Goal: Information Seeking & Learning: Learn about a topic

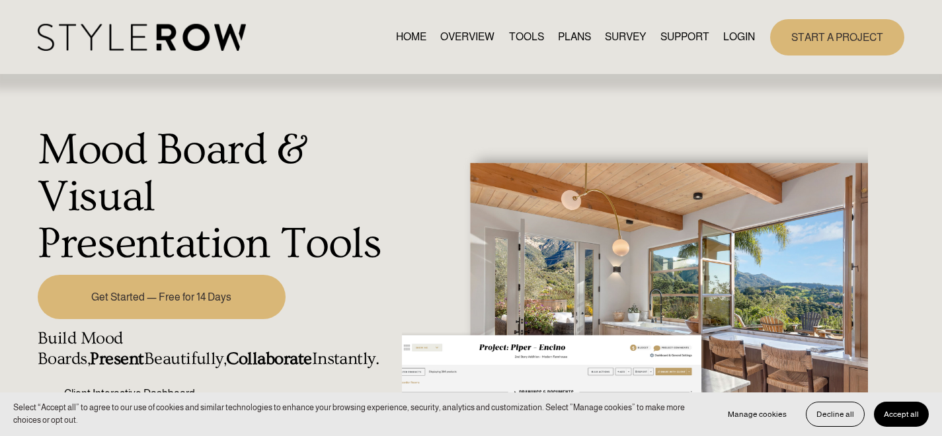
click at [902, 416] on span "Accept all" at bounding box center [901, 414] width 35 height 9
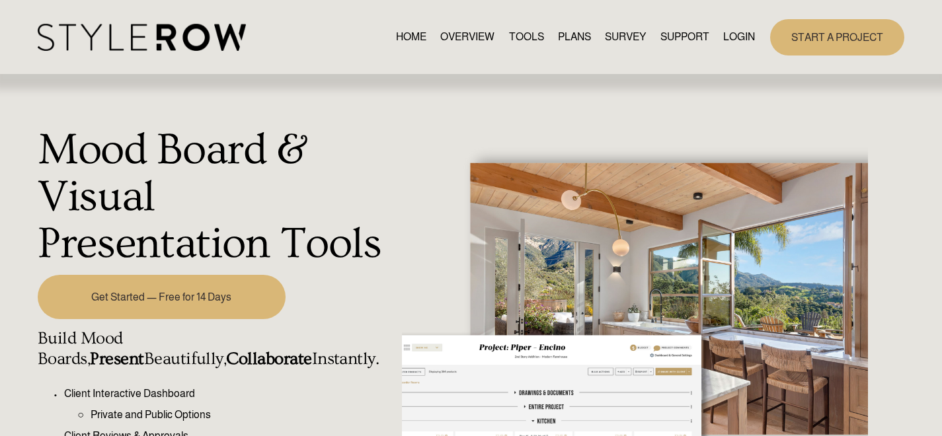
click at [453, 34] on link "OVERVIEW" at bounding box center [467, 37] width 54 height 18
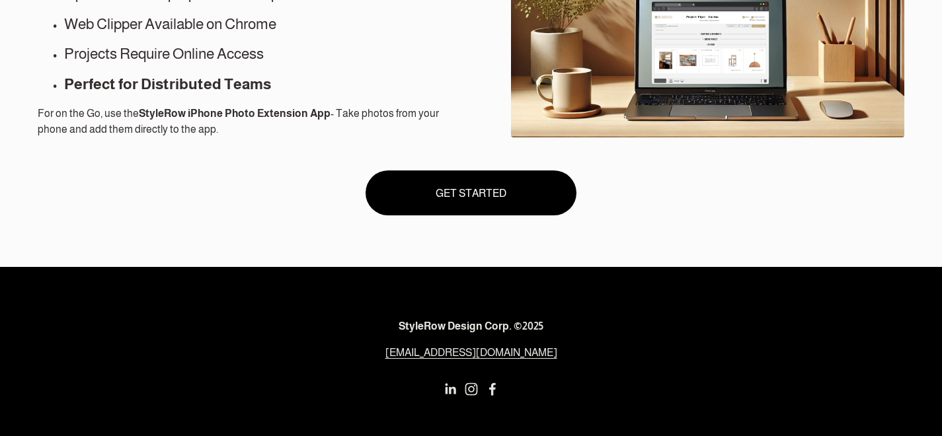
scroll to position [1287, 0]
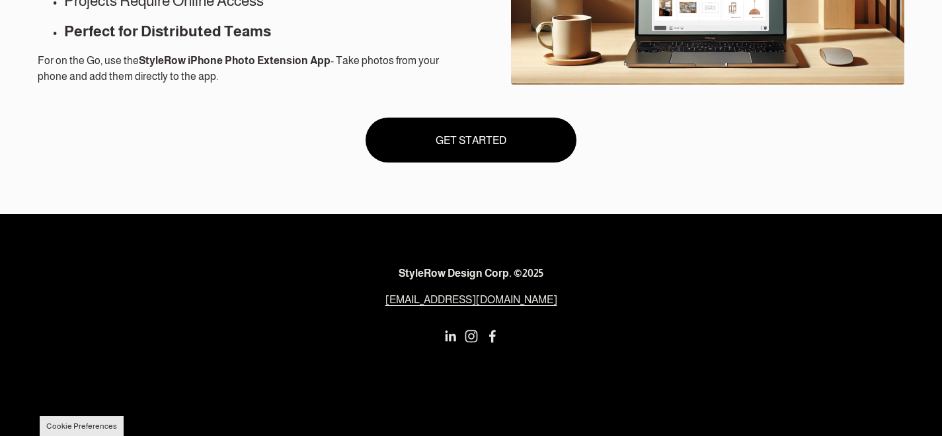
click at [466, 336] on use "Instagram" at bounding box center [471, 336] width 26 height 26
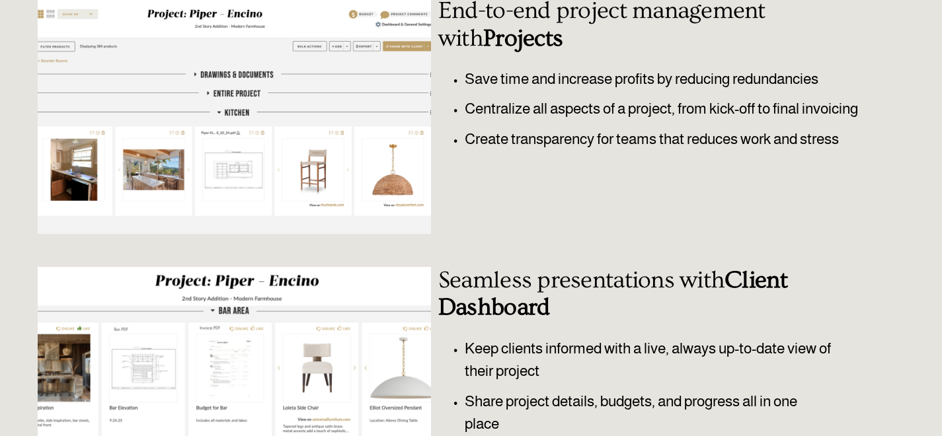
scroll to position [0, 0]
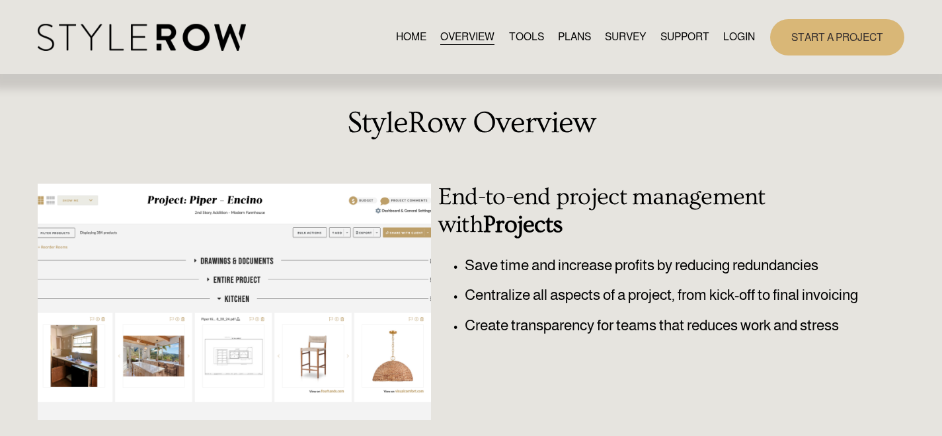
click at [519, 24] on div "HOME OVERVIEW TOOLS PLANS SURVEY SUPPORT QUESTIONS" at bounding box center [396, 37] width 717 height 27
click at [519, 38] on link "TOOLS" at bounding box center [526, 37] width 35 height 18
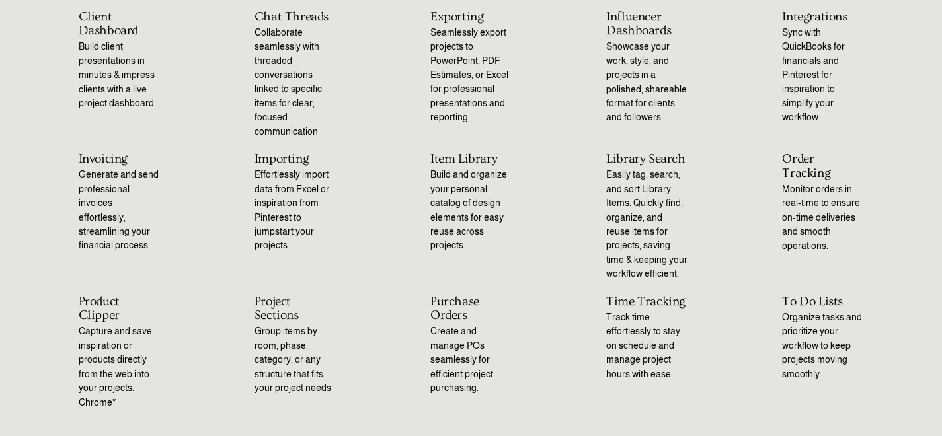
scroll to position [173, 0]
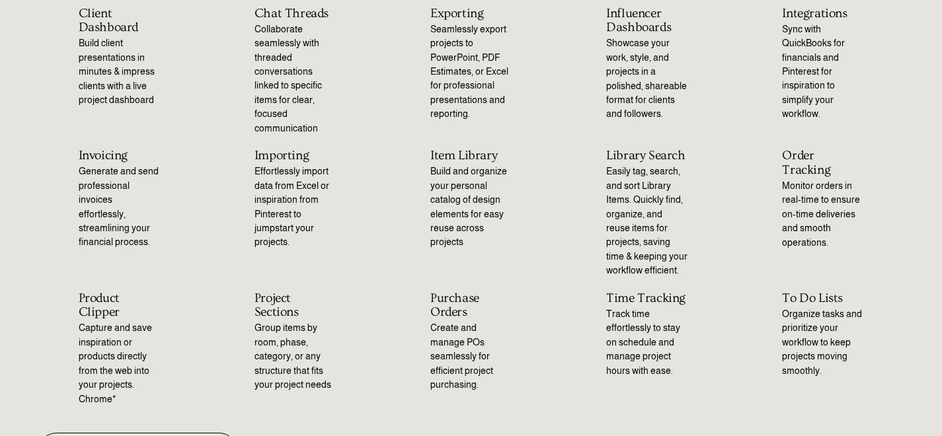
click at [97, 311] on h2 "Product Clipper" at bounding box center [119, 306] width 81 height 28
click at [100, 372] on p "Capture and save inspiration or products directly from the web into your projec…" at bounding box center [119, 363] width 81 height 85
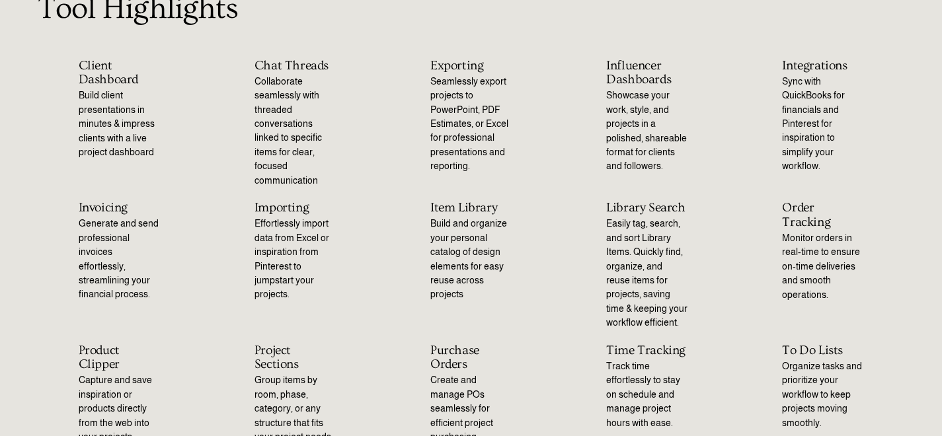
scroll to position [0, 0]
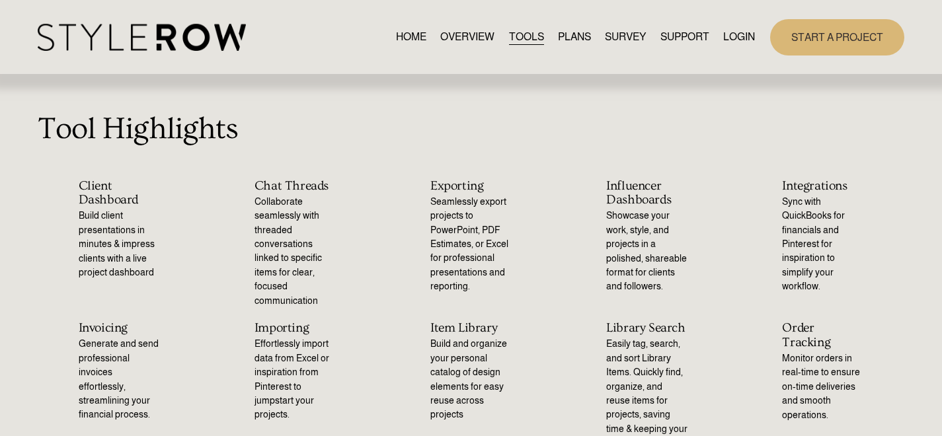
click at [571, 35] on link "PLANS" at bounding box center [574, 37] width 33 height 18
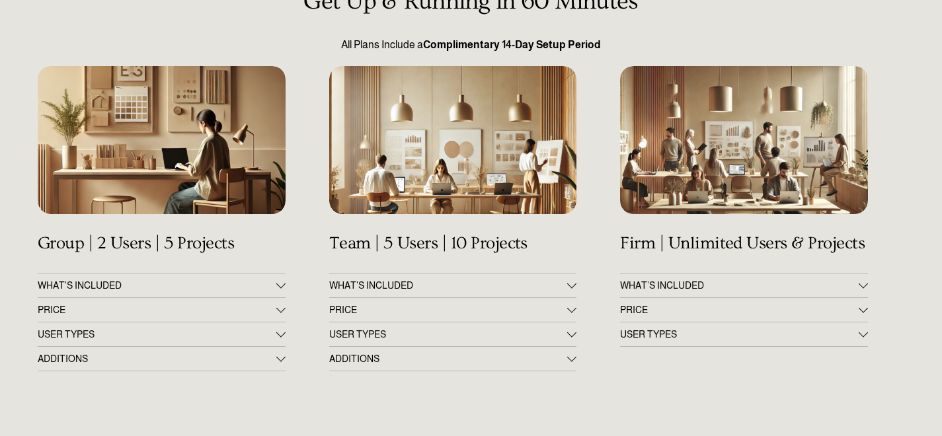
scroll to position [157, 0]
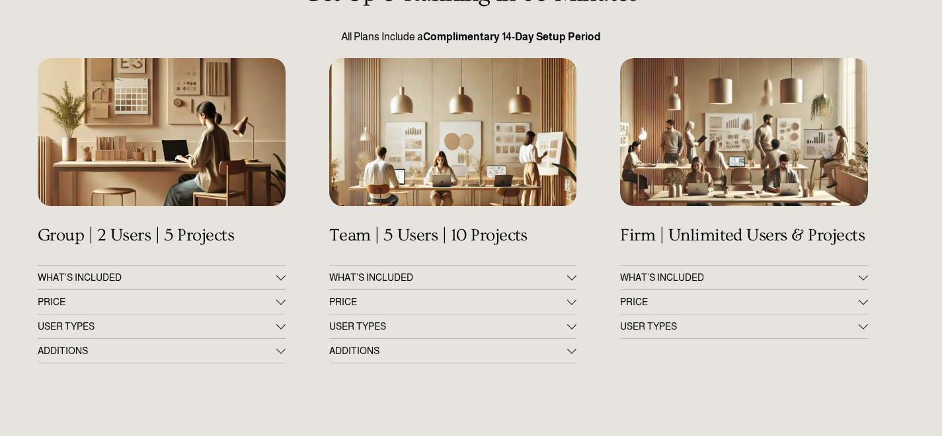
click at [276, 302] on div at bounding box center [280, 301] width 9 height 9
click at [280, 278] on div at bounding box center [280, 276] width 9 height 9
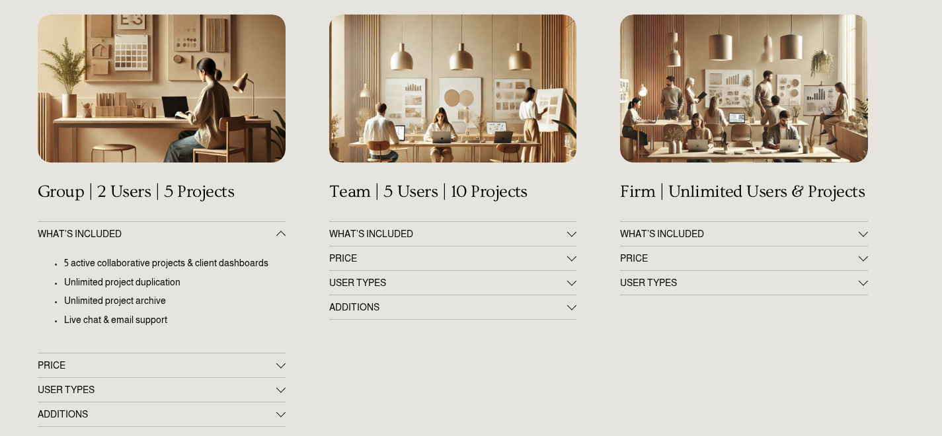
scroll to position [201, 0]
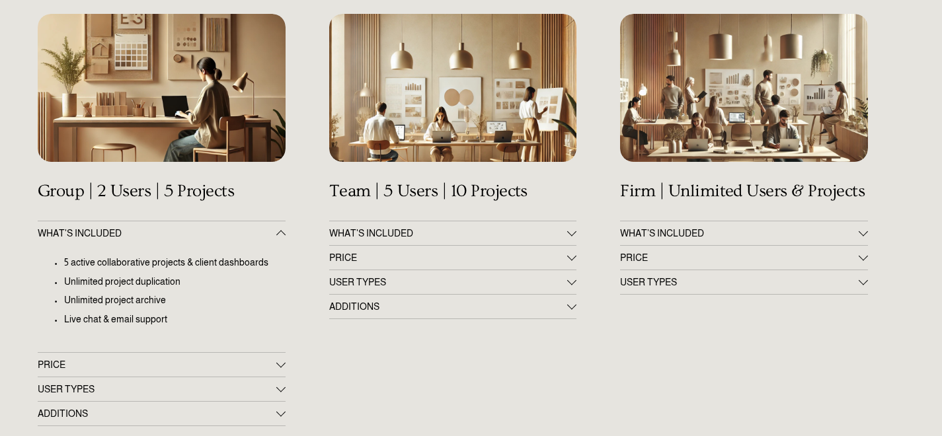
click at [571, 230] on div at bounding box center [571, 231] width 9 height 9
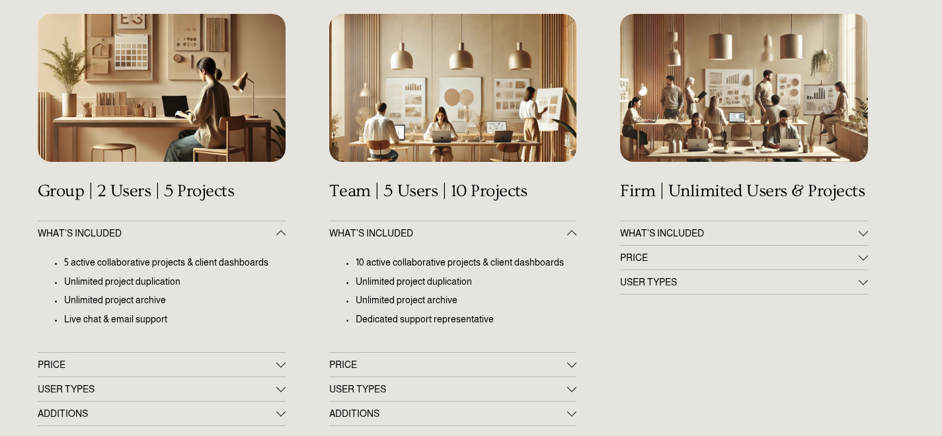
click at [568, 363] on div at bounding box center [571, 362] width 9 height 9
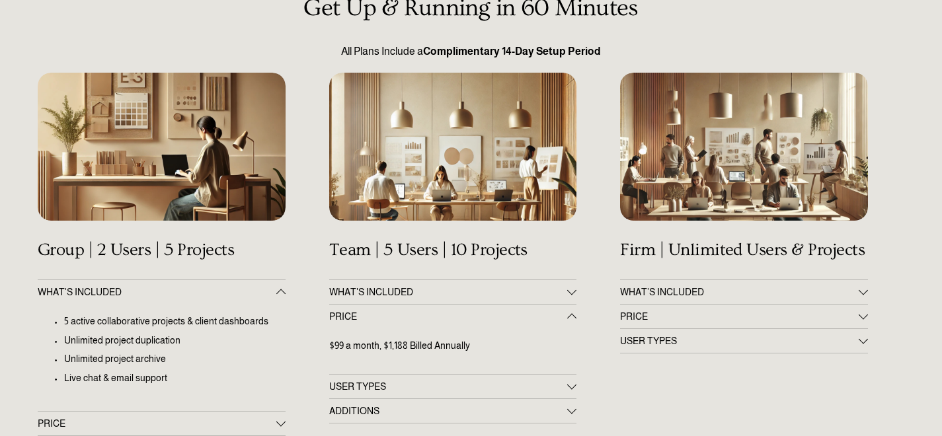
scroll to position [0, 0]
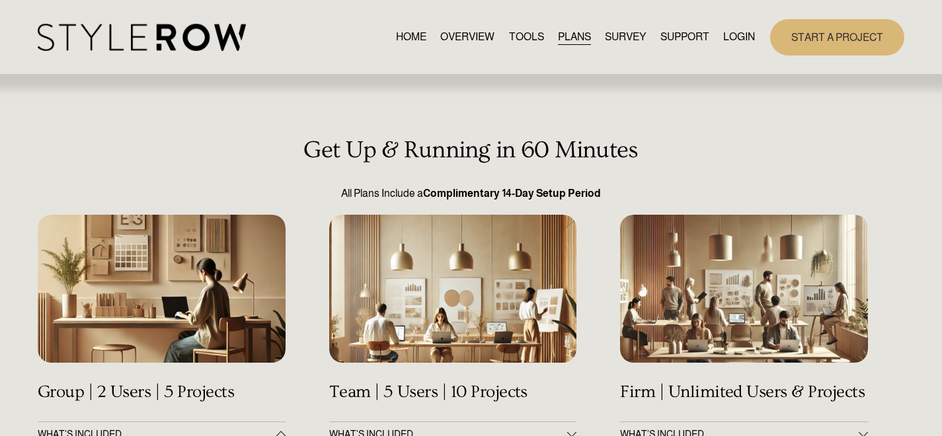
click at [623, 37] on link "SURVEY" at bounding box center [625, 37] width 41 height 18
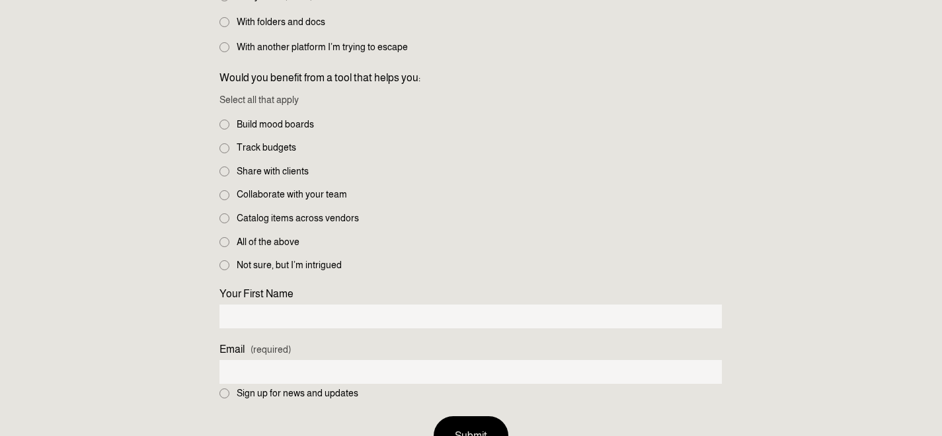
scroll to position [1080, 0]
